Goal: Register for event/course

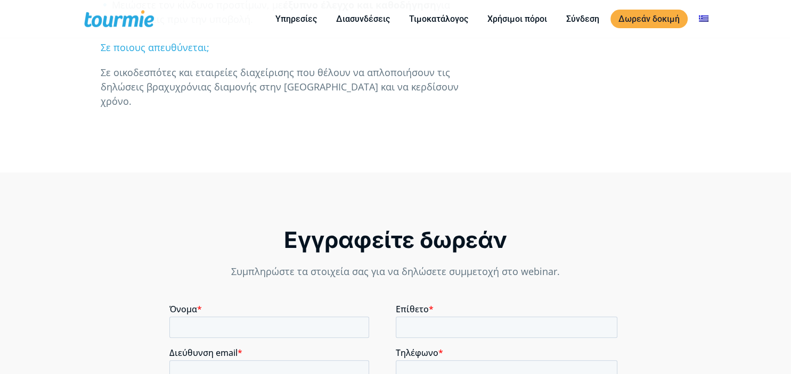
scroll to position [771, 0]
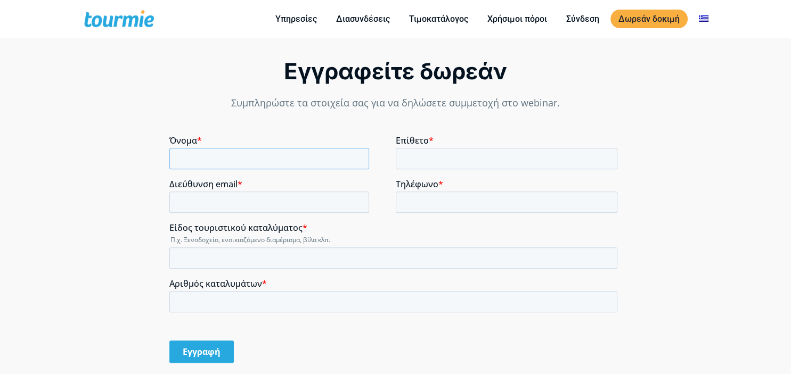
click at [297, 153] on input "Όνομα *" at bounding box center [269, 158] width 200 height 21
type input "E"
type input "MANOLIS"
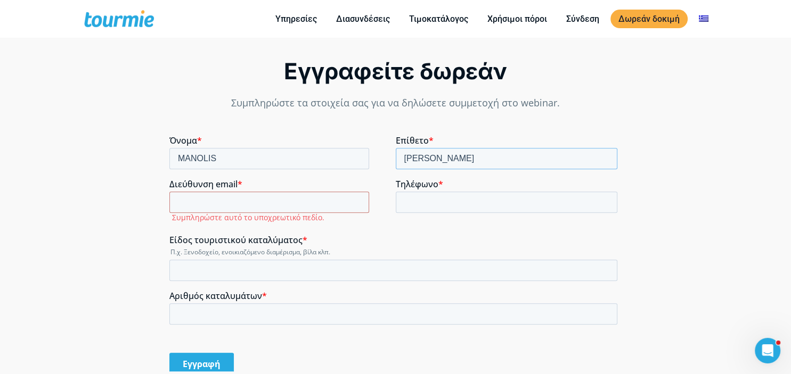
click at [466, 157] on input "[PERSON_NAME]" at bounding box center [507, 158] width 222 height 21
type input "GONIANAKIS"
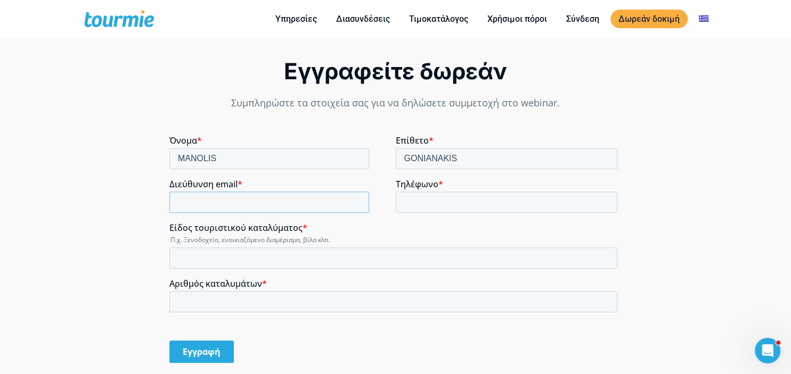
click at [264, 204] on input "Διεύθυνση email *" at bounding box center [269, 202] width 200 height 21
type input "[EMAIL_ADDRESS][DOMAIN_NAME]"
click at [425, 203] on input "Τηλέφωνο *" at bounding box center [507, 202] width 222 height 21
type input "6945871169"
click at [339, 261] on input "Είδος τουριστικού καταλύματος *" at bounding box center [393, 258] width 448 height 21
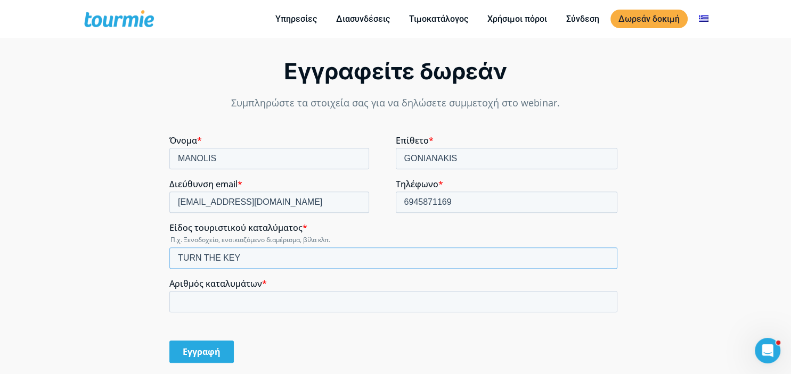
type input "TURN THE KEY"
drag, startPoint x: 329, startPoint y: 315, endPoint x: 332, endPoint y: 309, distance: 7.1
click at [331, 312] on fieldset "Αριθμός καταλυμάτων *" at bounding box center [395, 301] width 452 height 44
click at [333, 309] on input "Αριθμός καταλυμάτων *" at bounding box center [393, 301] width 448 height 21
type input "50"
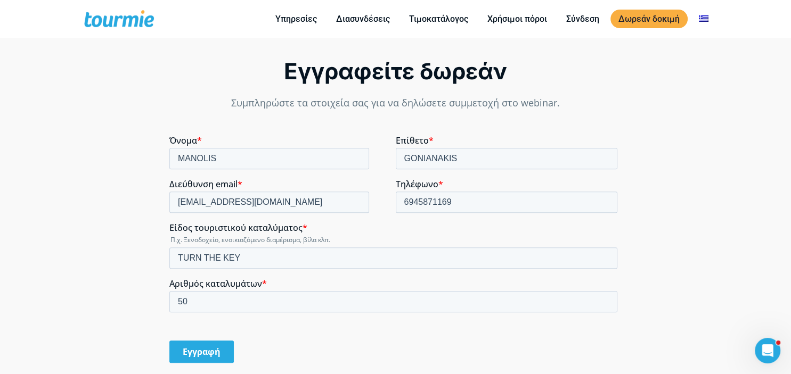
click at [685, 215] on div "Εγγραφείτε δωρεάν Συμπληρώστε τα στοιχεία σας για να δηλώσετε συμμετοχή στο web…" at bounding box center [395, 220] width 791 height 432
click at [675, 194] on div "Εγγραφείτε δωρεάν Συμπληρώστε τα στοιχεία σας για να δηλώσετε συμμετοχή στο web…" at bounding box center [395, 220] width 791 height 432
click at [205, 351] on input "Εγγραφή" at bounding box center [201, 352] width 64 height 22
